Goal: Obtain resource: Download file/media

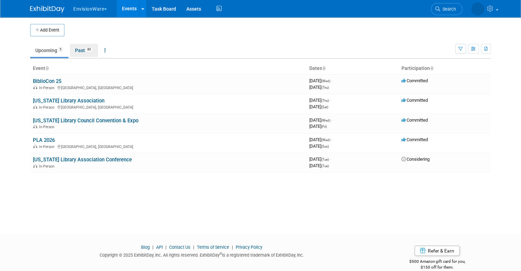
click at [81, 48] on link "Past 83" at bounding box center [84, 50] width 28 height 13
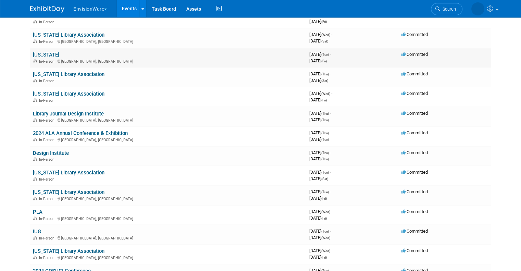
scroll to position [287, 0]
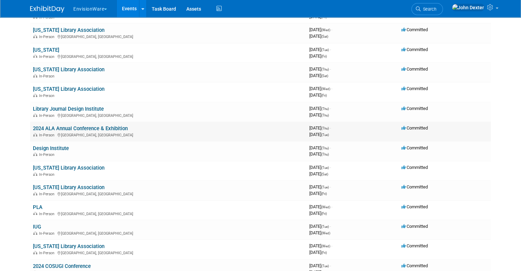
click at [82, 129] on link "2024 ALA Annual Conference & Exhibition" at bounding box center [80, 128] width 95 height 6
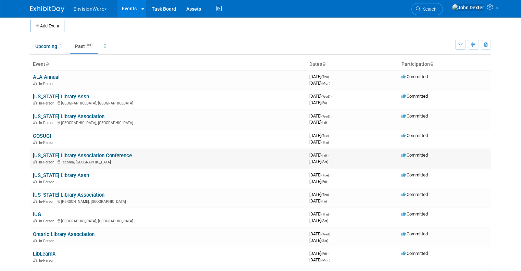
scroll to position [0, 0]
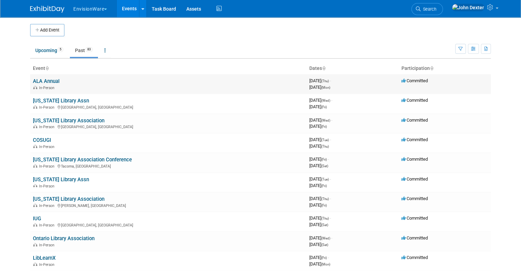
click at [43, 82] on link "ALA Annual" at bounding box center [46, 81] width 27 height 6
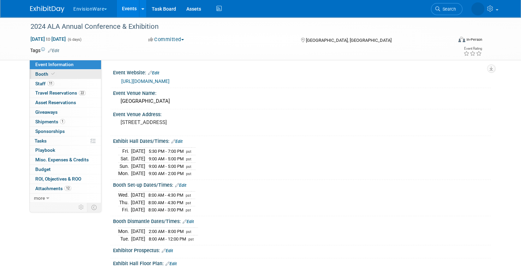
click at [35, 72] on span "Booth" at bounding box center [45, 73] width 21 height 5
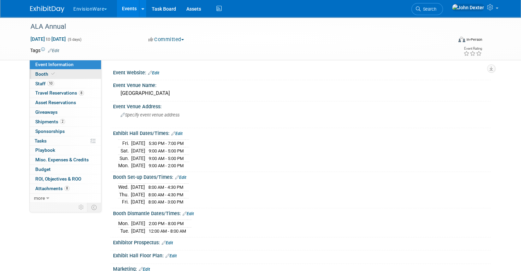
click at [35, 73] on span "Booth" at bounding box center [45, 73] width 21 height 5
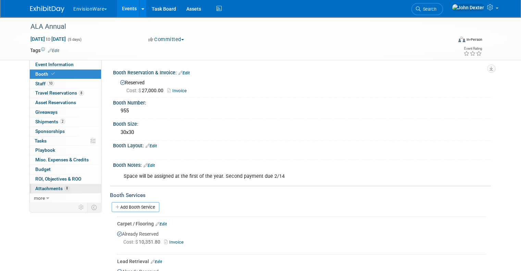
click at [48, 186] on span "Attachments 8" at bounding box center [52, 188] width 34 height 5
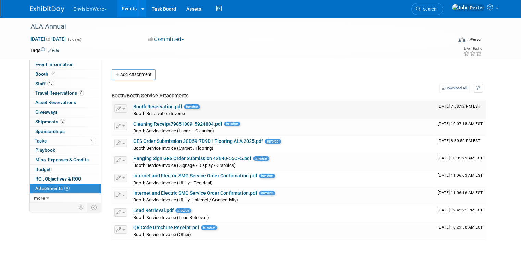
click at [152, 107] on link "Booth Reservation.pdf" at bounding box center [157, 106] width 49 height 5
